Goal: Communication & Community: Answer question/provide support

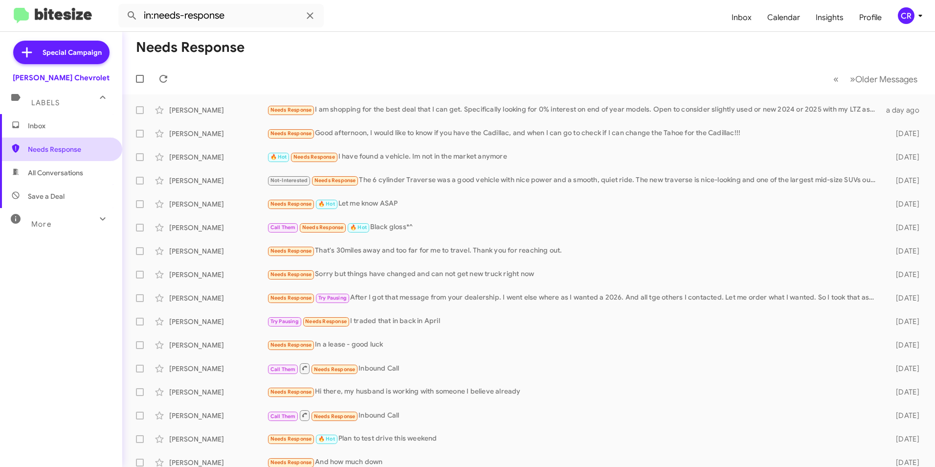
click at [39, 153] on span "Needs Response" at bounding box center [69, 149] width 83 height 10
click at [43, 168] on span "All Conversations" at bounding box center [55, 173] width 55 height 10
type input "in:all-conversations"
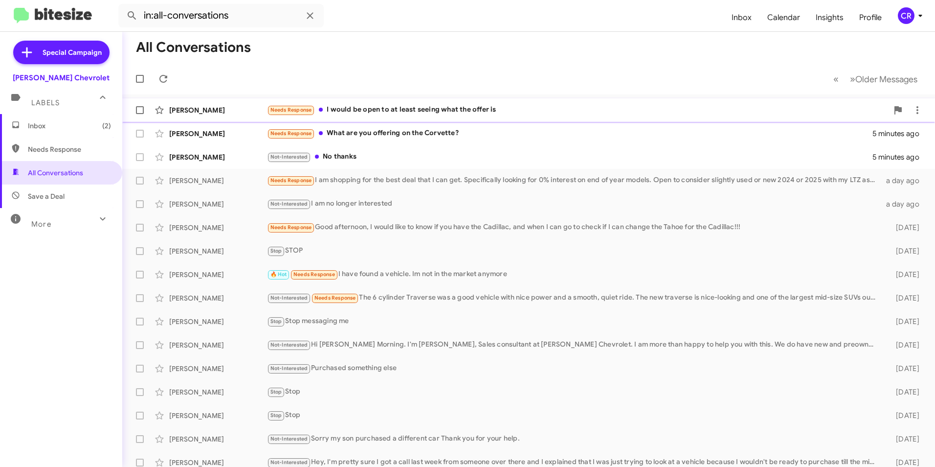
click at [373, 110] on div "Needs Response I would be open to at least seeing what the offer is" at bounding box center [577, 109] width 621 height 11
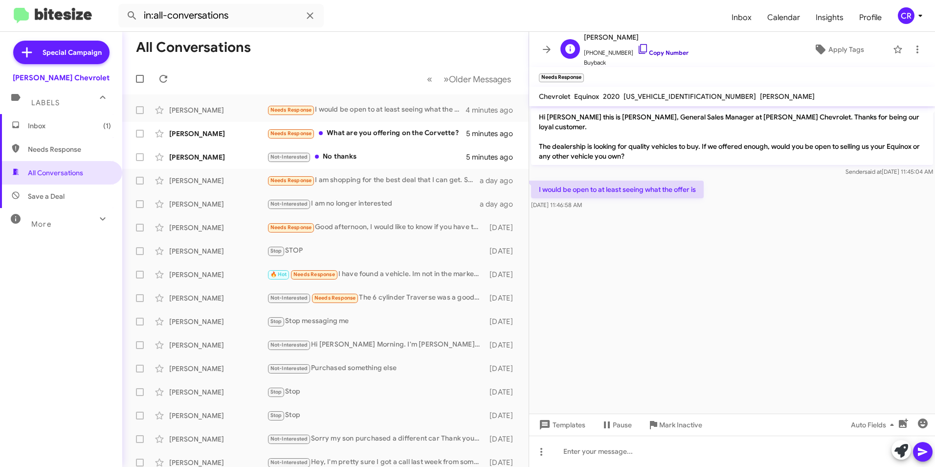
click at [663, 51] on link "Copy Number" at bounding box center [663, 52] width 51 height 7
click at [620, 455] on div at bounding box center [732, 450] width 406 height 31
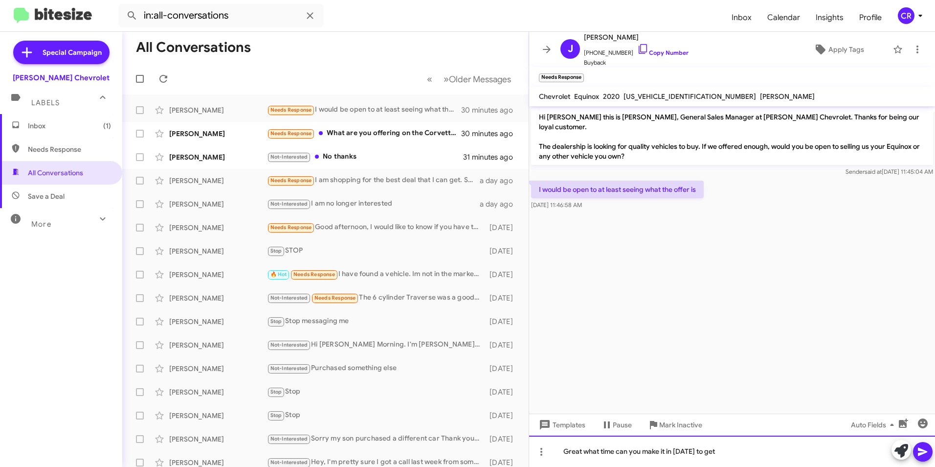
click at [738, 453] on div "Great what time can you make it in [DATE] to get" at bounding box center [732, 450] width 406 height 31
click at [917, 447] on button at bounding box center [923, 452] width 20 height 20
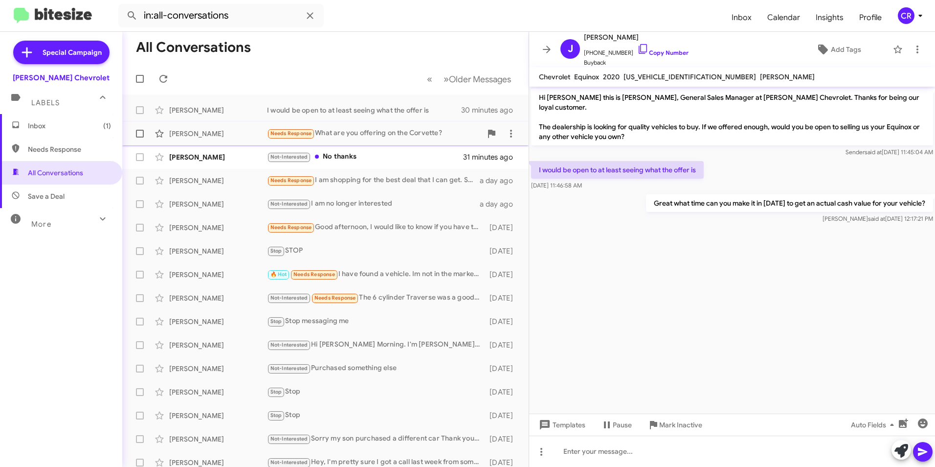
click at [349, 135] on div "Needs Response What are you offering on the Corvette?" at bounding box center [374, 133] width 215 height 11
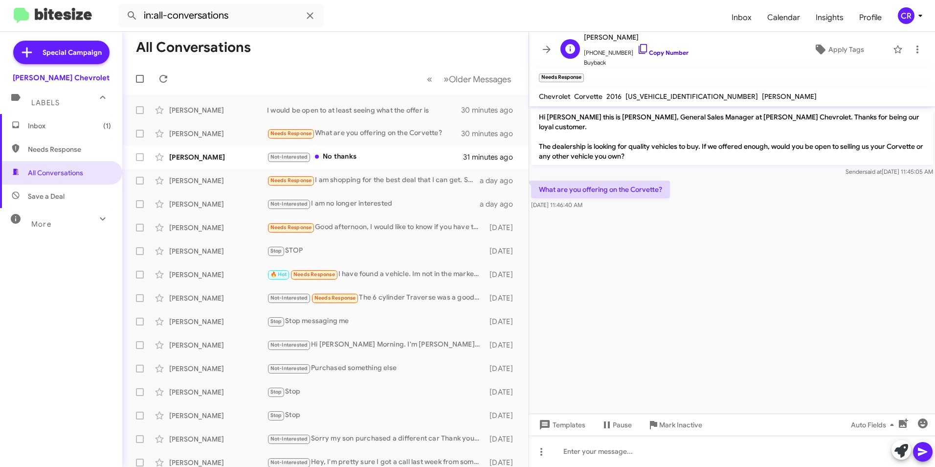
click at [659, 49] on link "Copy Number" at bounding box center [663, 52] width 51 height 7
click at [609, 447] on div at bounding box center [732, 450] width 406 height 31
click at [925, 455] on icon at bounding box center [923, 452] width 12 height 12
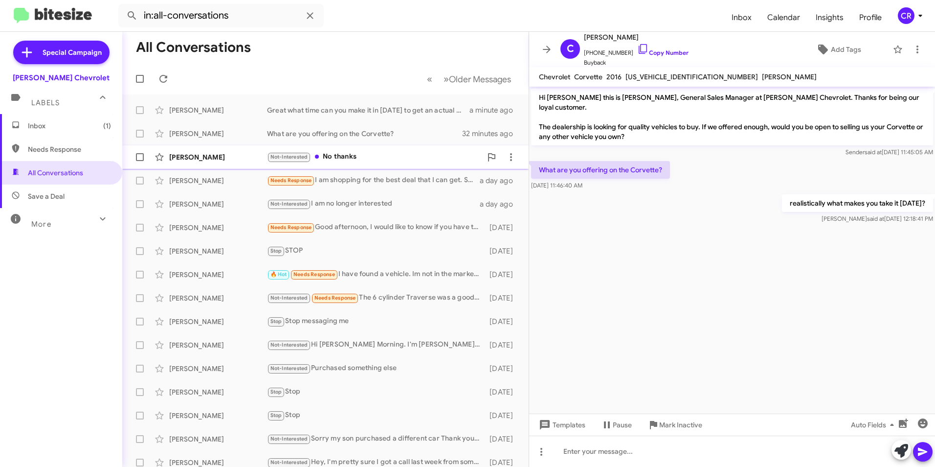
click at [342, 157] on div "Not-Interested No thanks" at bounding box center [374, 156] width 215 height 11
